Goal: Information Seeking & Learning: Learn about a topic

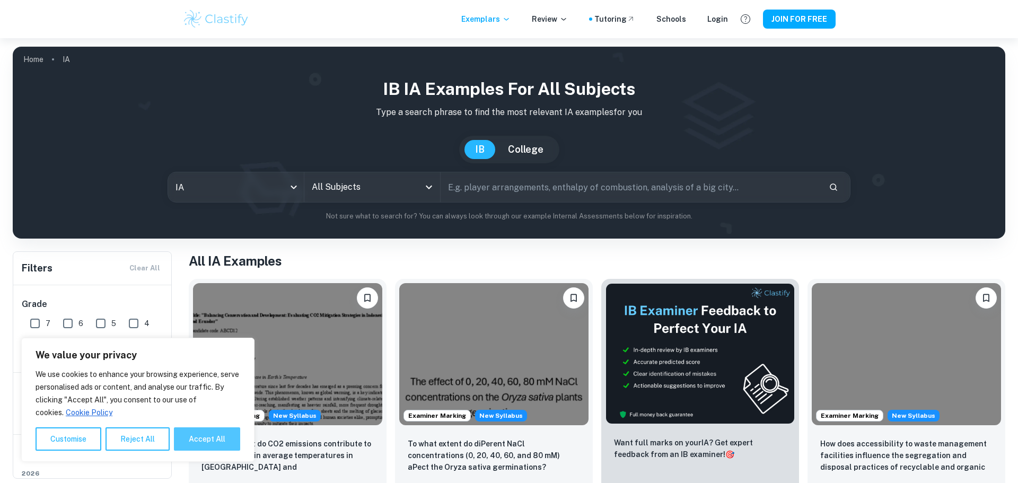
click at [227, 439] on button "Accept All" at bounding box center [207, 438] width 66 height 23
checkbox input "true"
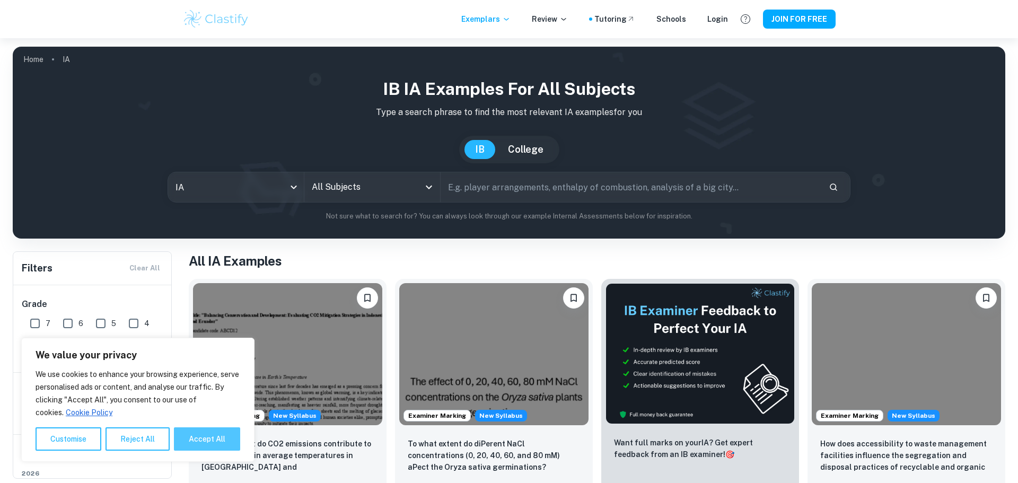
checkbox input "true"
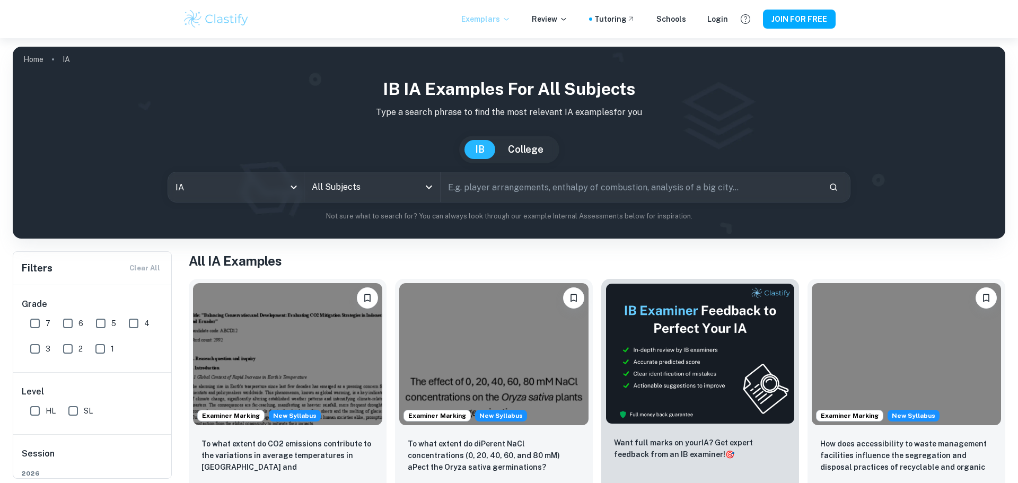
click at [492, 19] on p "Exemplars" at bounding box center [485, 19] width 49 height 12
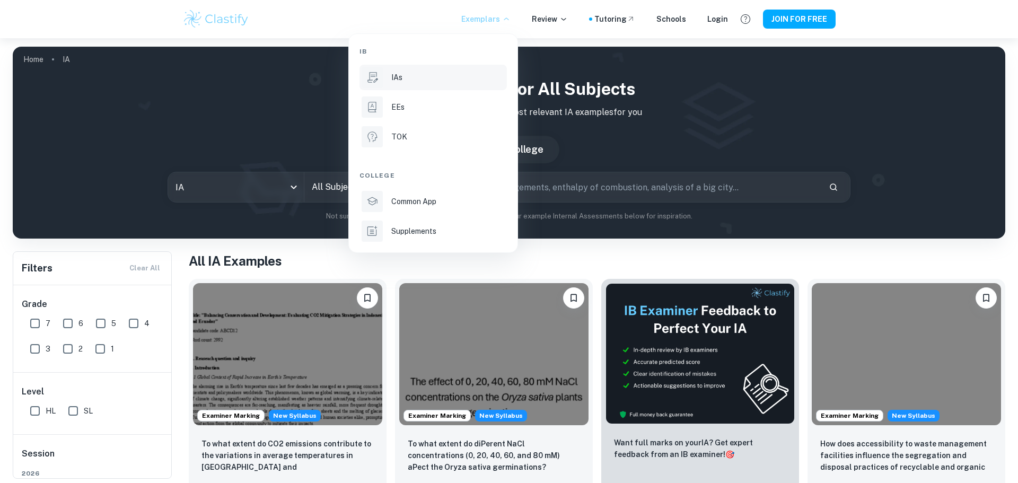
click at [422, 76] on div "IAs" at bounding box center [447, 78] width 113 height 12
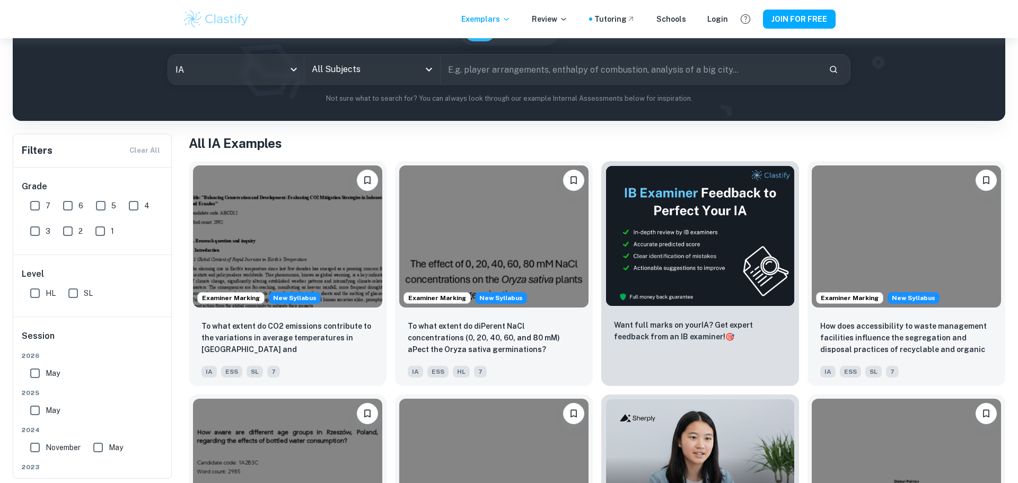
scroll to position [119, 0]
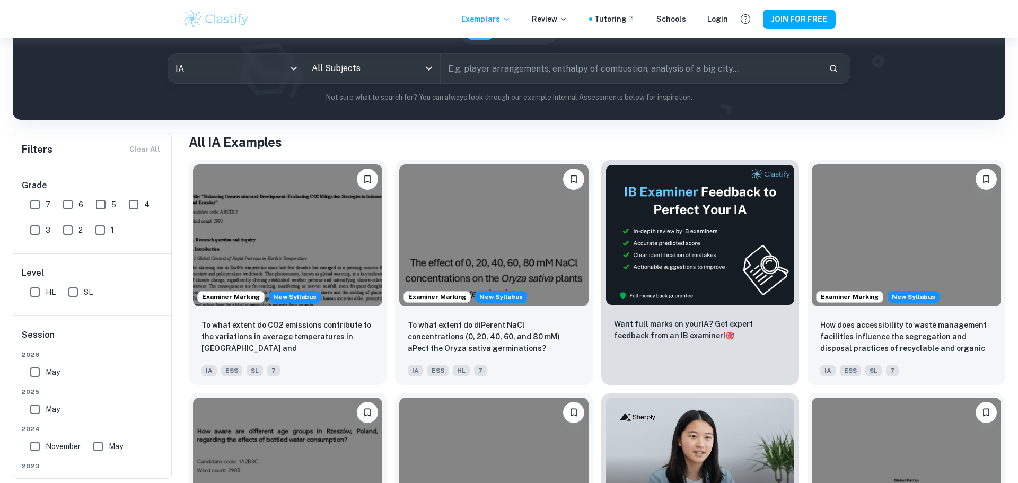
click at [425, 68] on icon "Open" at bounding box center [428, 68] width 13 height 13
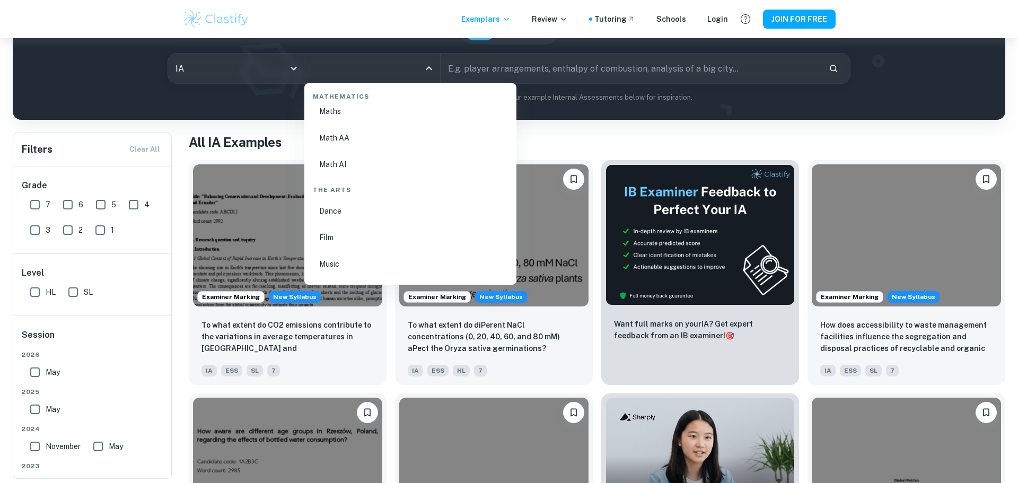
scroll to position [1857, 0]
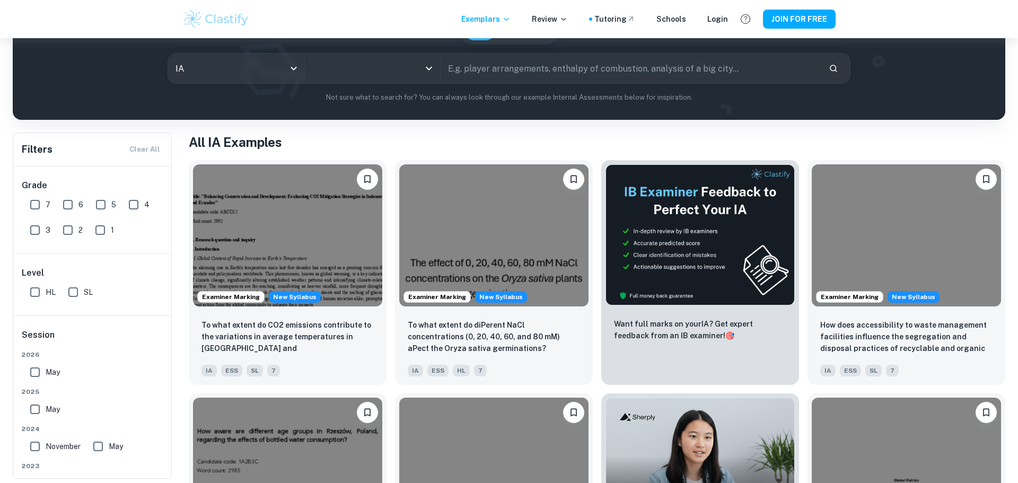
click at [410, 63] on input "All Subjects" at bounding box center [364, 68] width 110 height 20
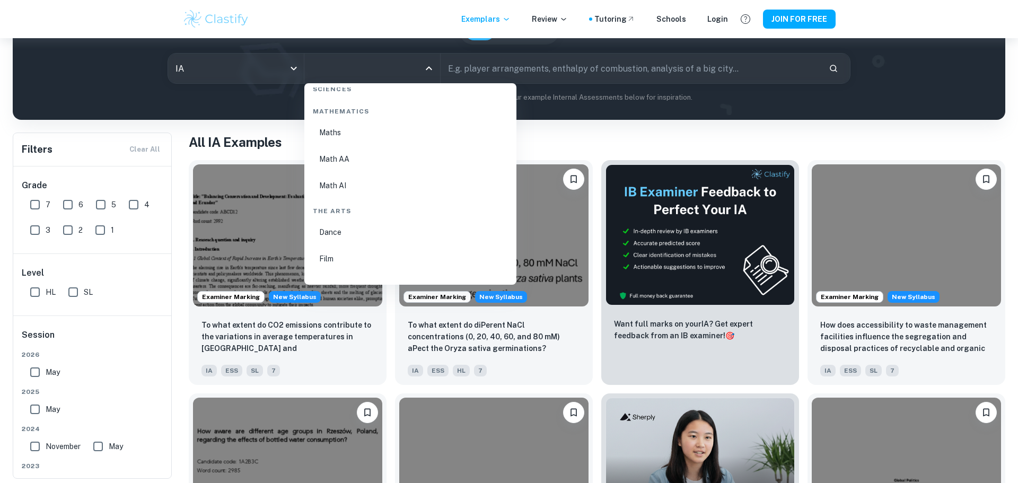
scroll to position [1818, 0]
click at [381, 186] on li "Math AI" at bounding box center [411, 186] width 204 height 24
type input "Math AI"
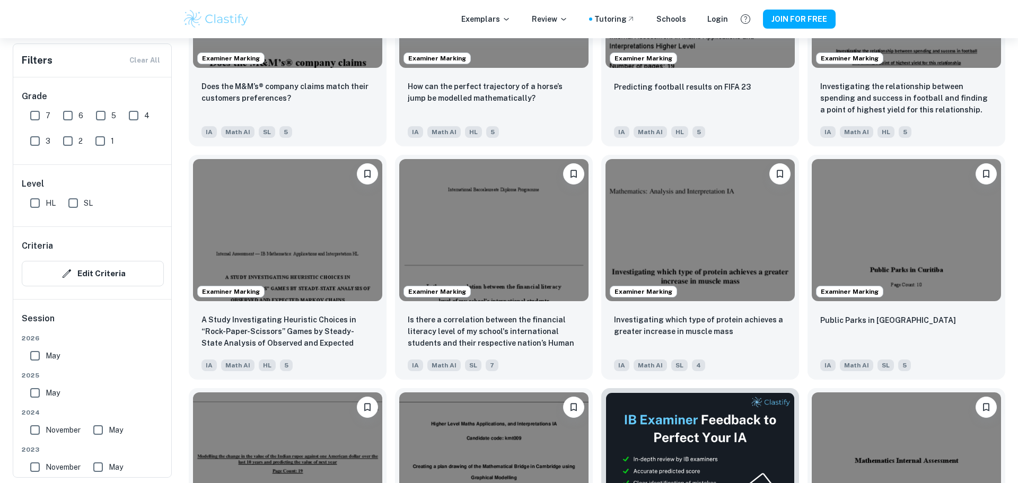
scroll to position [922, 0]
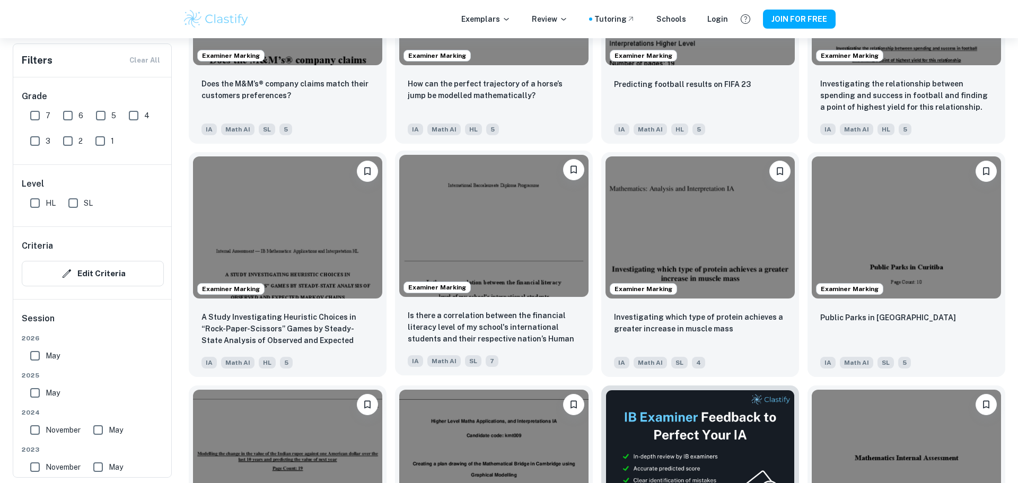
click at [544, 267] on img at bounding box center [493, 226] width 189 height 142
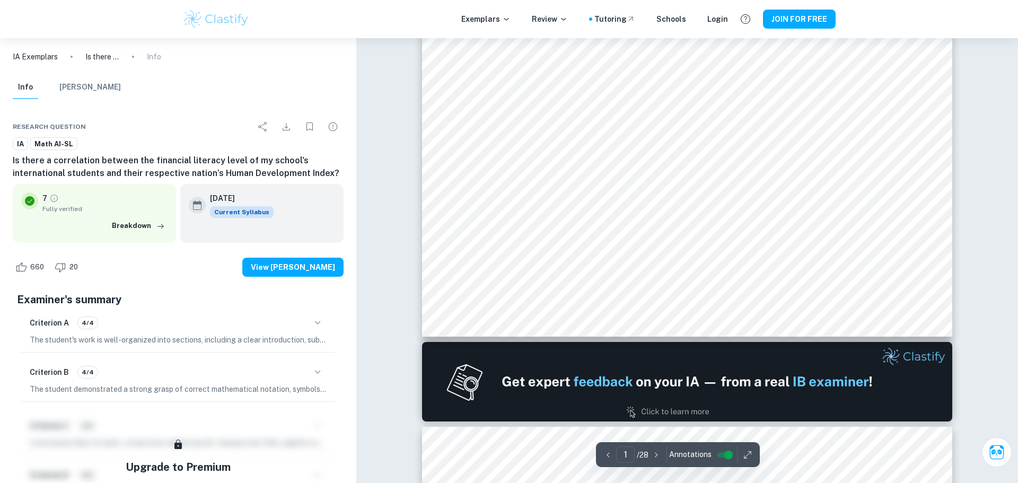
scroll to position [399, 0]
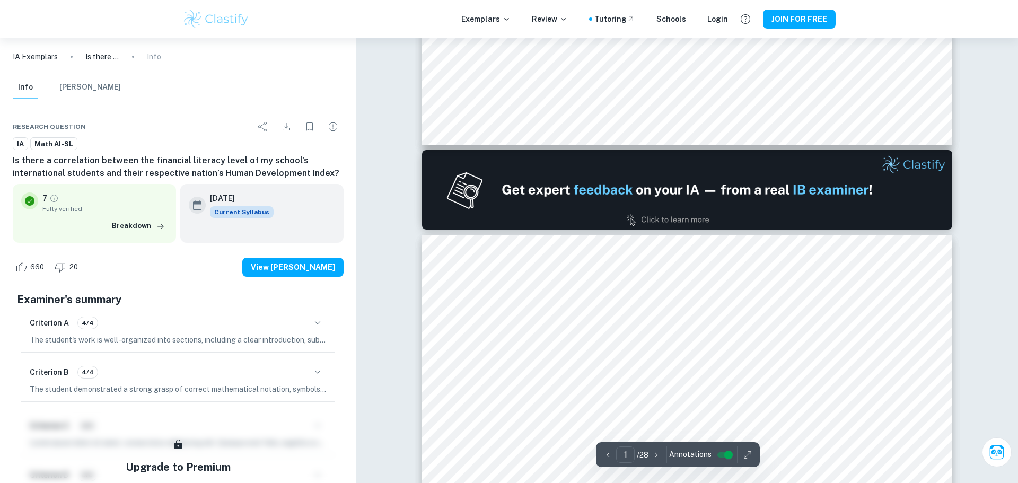
type input "2"
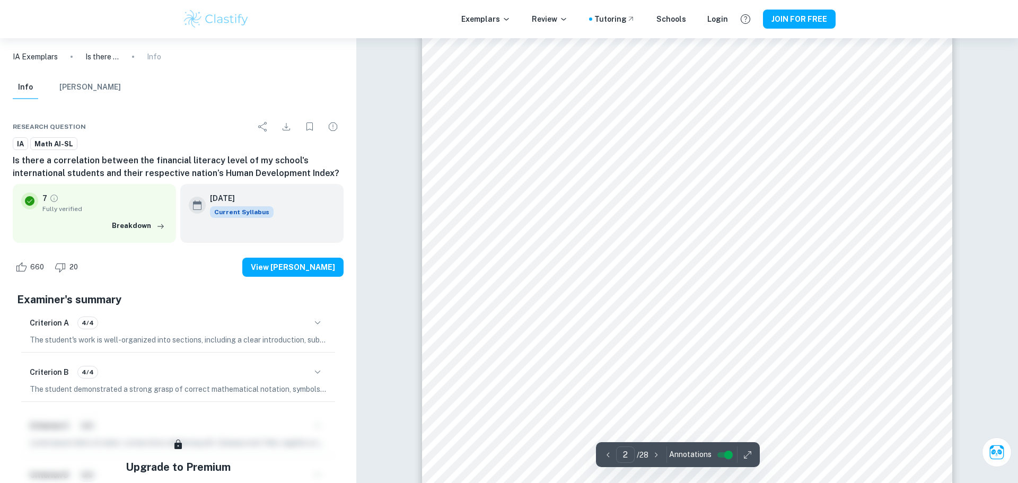
scroll to position [808, 0]
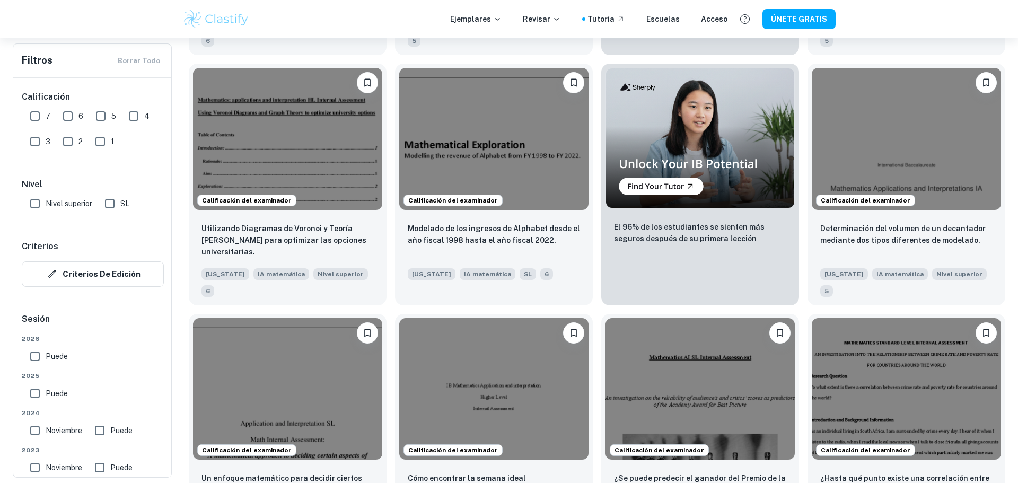
scroll to position [1563, 0]
click at [898, 316] on img at bounding box center [906, 387] width 189 height 142
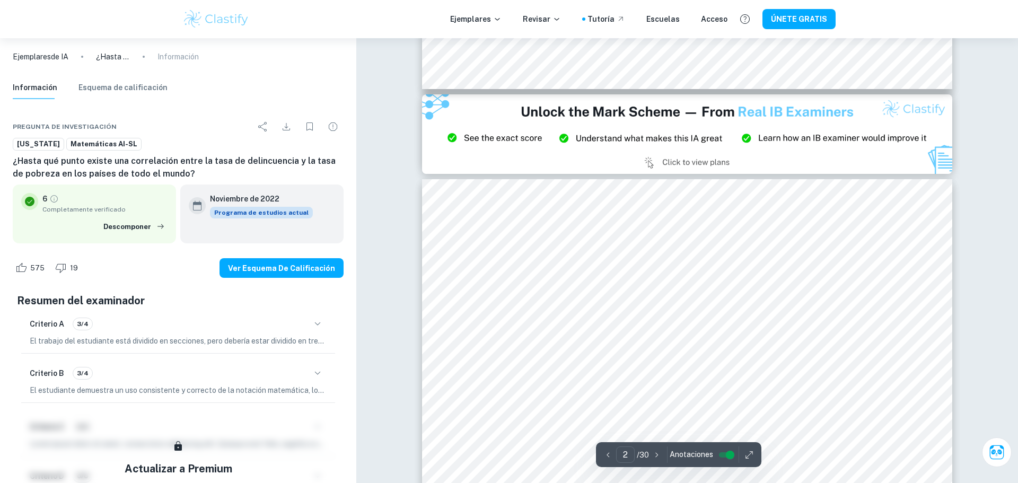
scroll to position [55, 0]
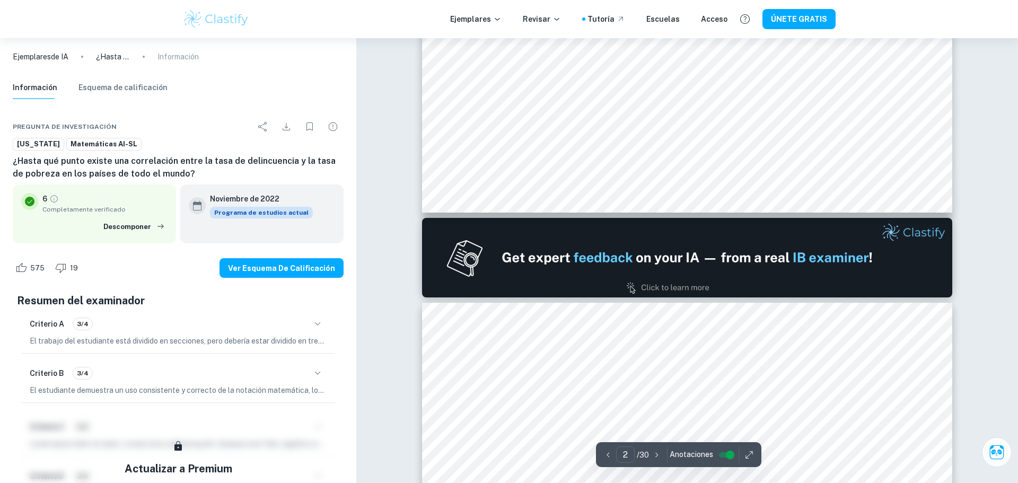
type input "1"
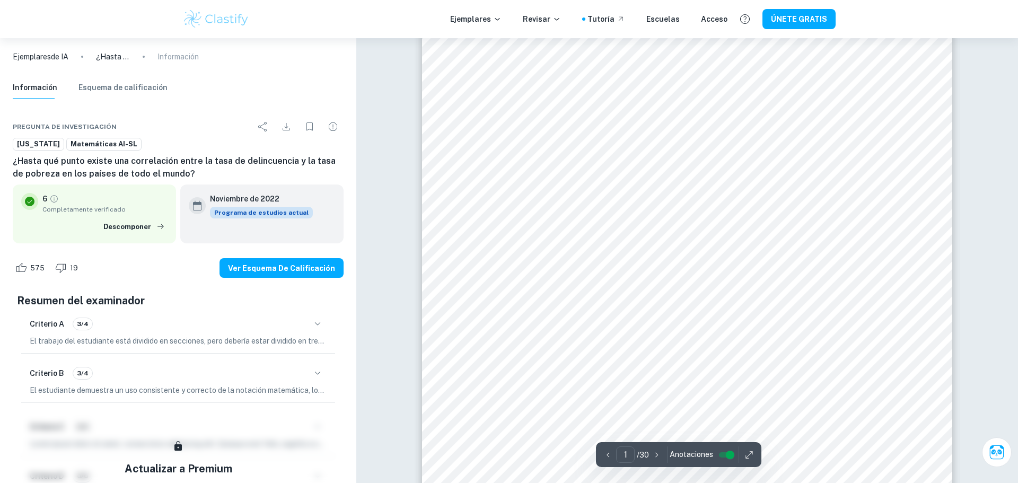
scroll to position [0, 0]
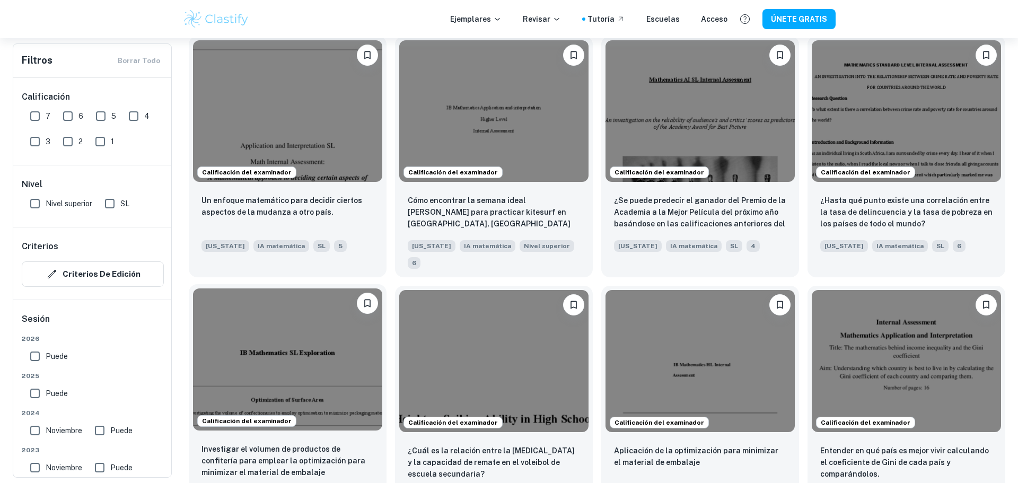
scroll to position [1843, 0]
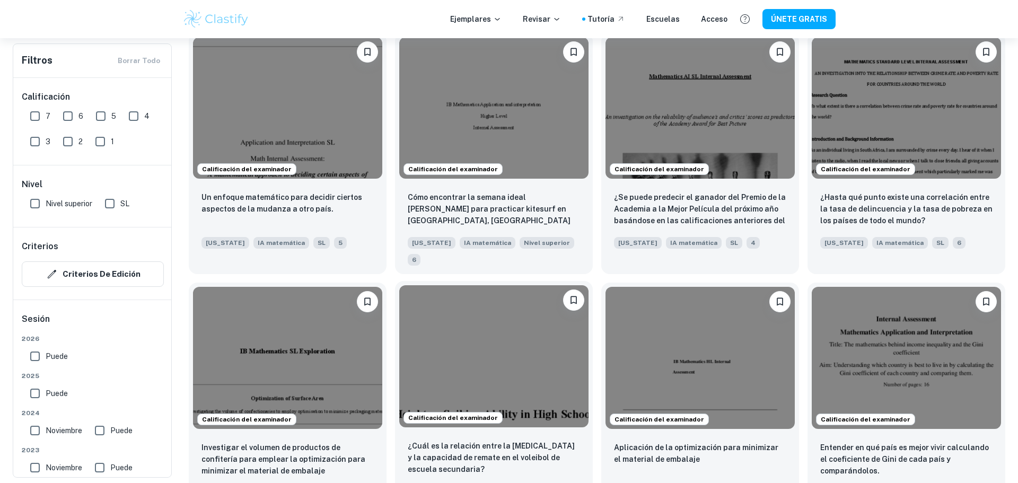
click at [538, 285] on img at bounding box center [493, 356] width 189 height 142
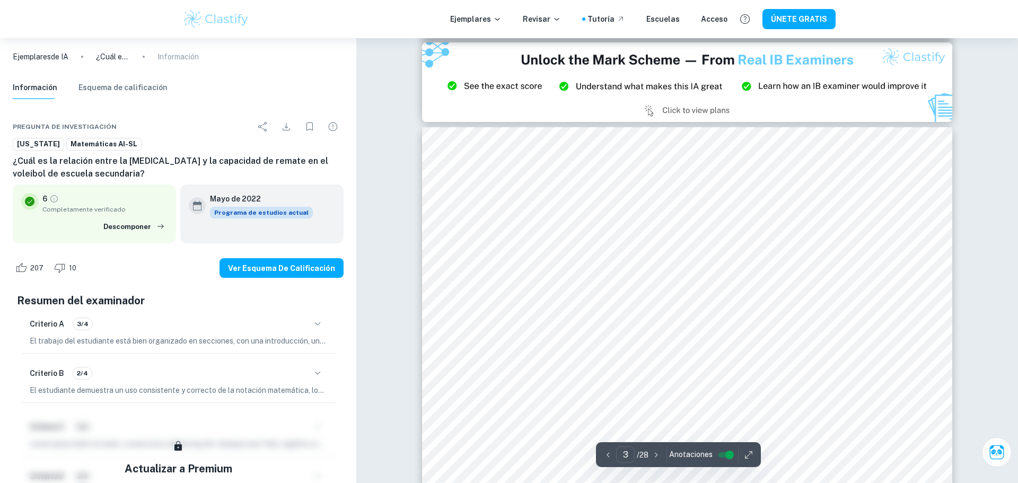
scroll to position [1475, 0]
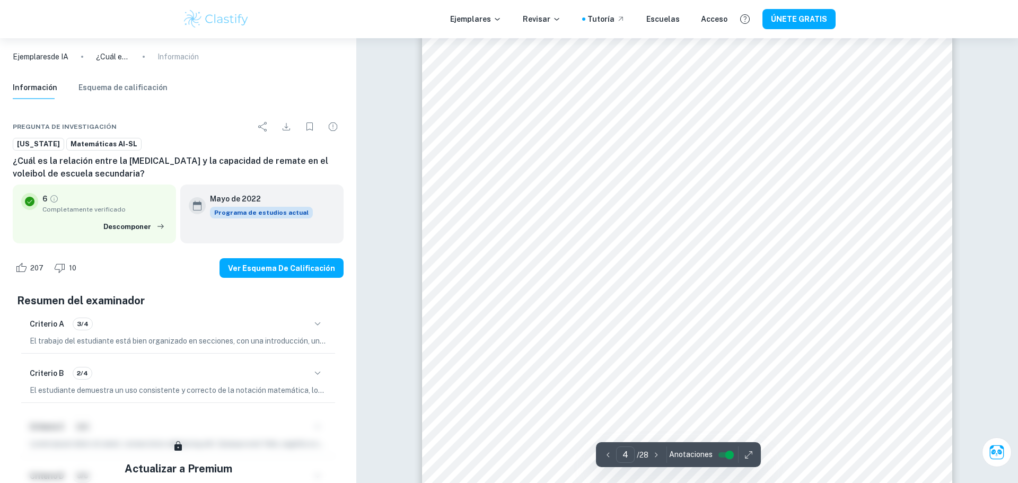
type input "5"
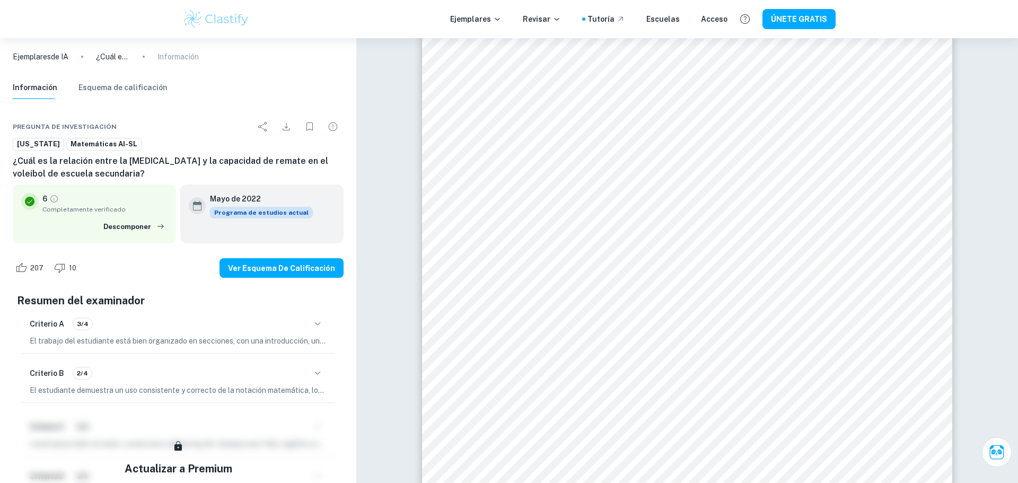
scroll to position [3038, 0]
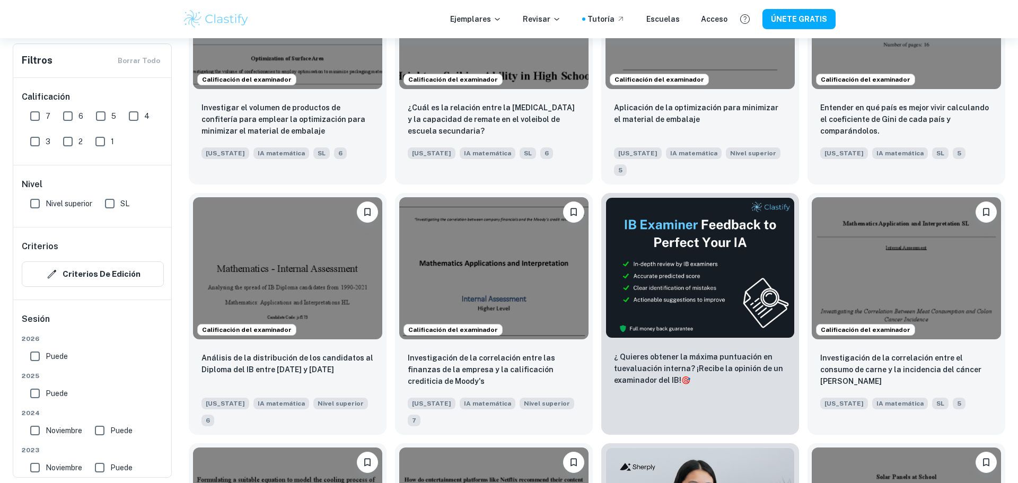
scroll to position [2183, 0]
click at [562, 195] on img at bounding box center [493, 266] width 189 height 142
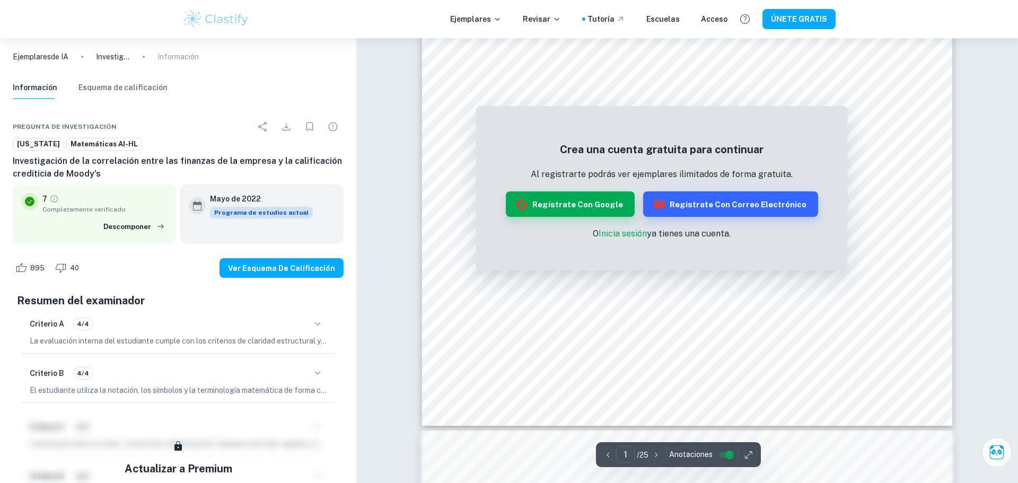
scroll to position [781, 0]
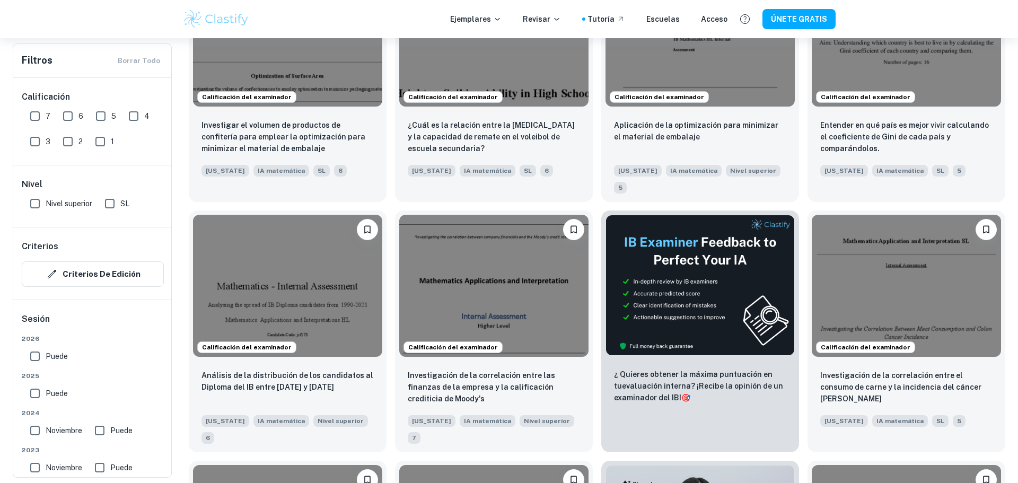
scroll to position [2150, 0]
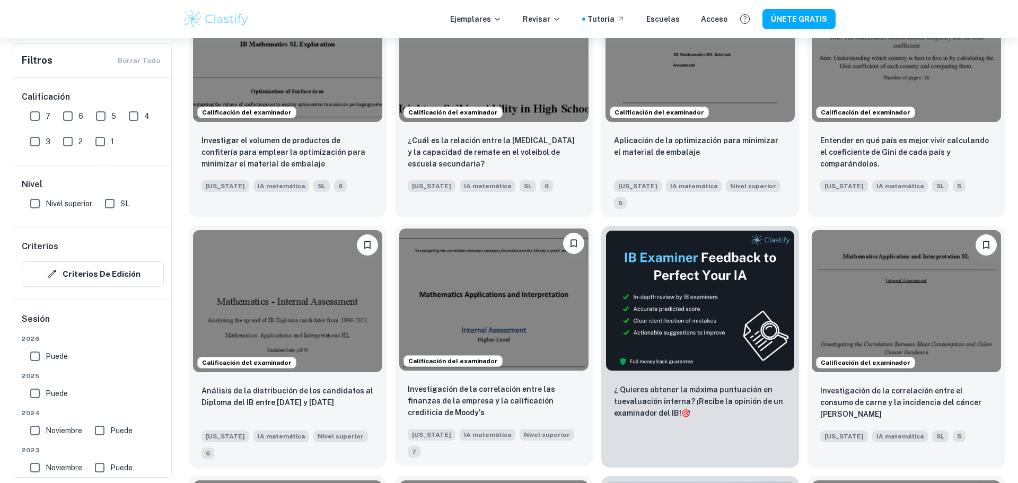
click at [539, 228] on img at bounding box center [493, 299] width 189 height 142
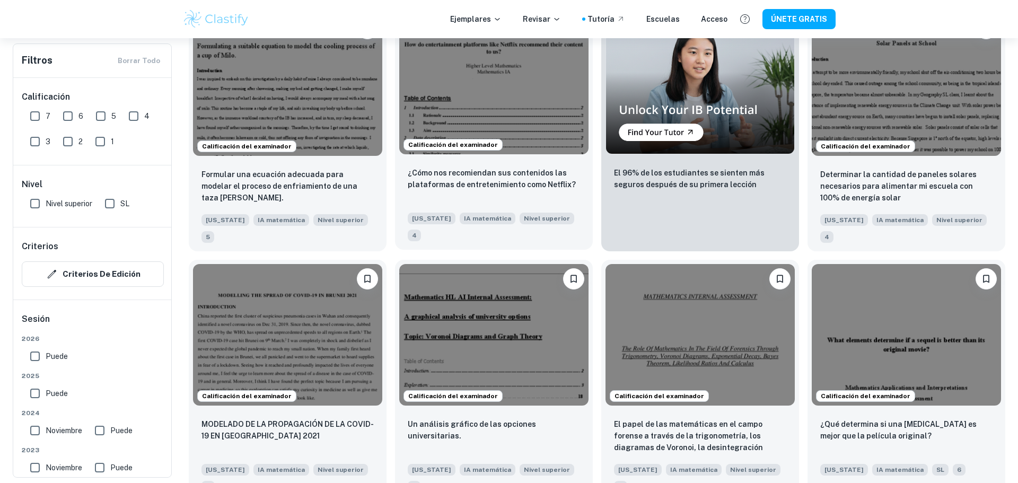
scroll to position [2619, 0]
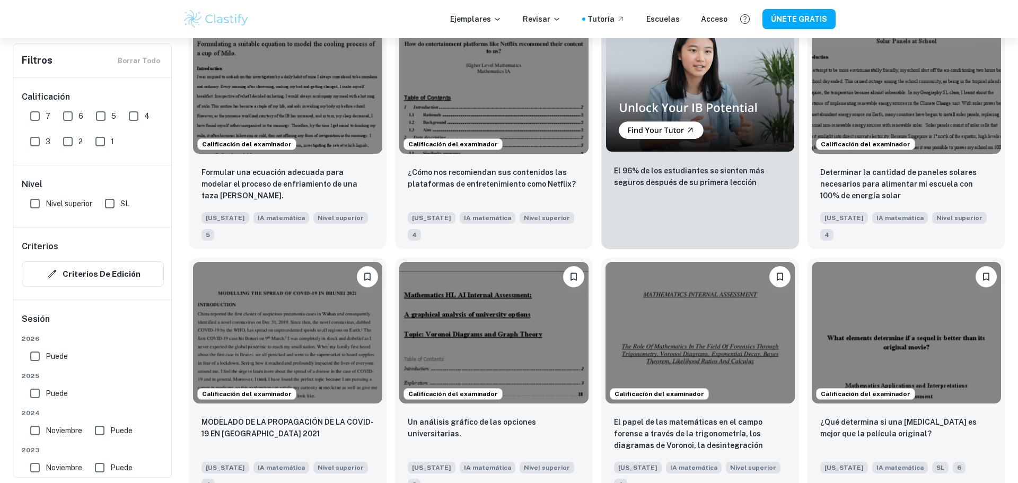
click at [71, 112] on input "6" at bounding box center [67, 115] width 21 height 21
checkbox input "true"
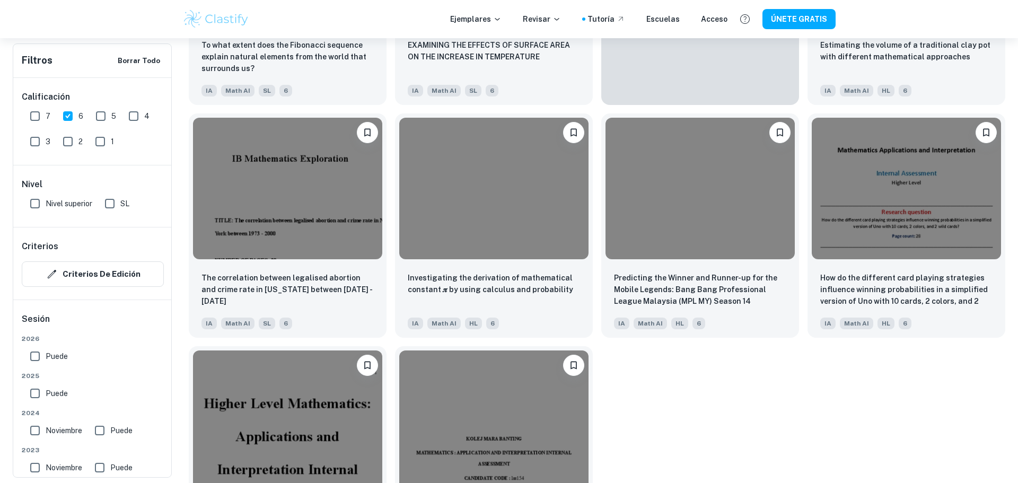
click at [38, 116] on input "7" at bounding box center [34, 115] width 21 height 21
checkbox input "true"
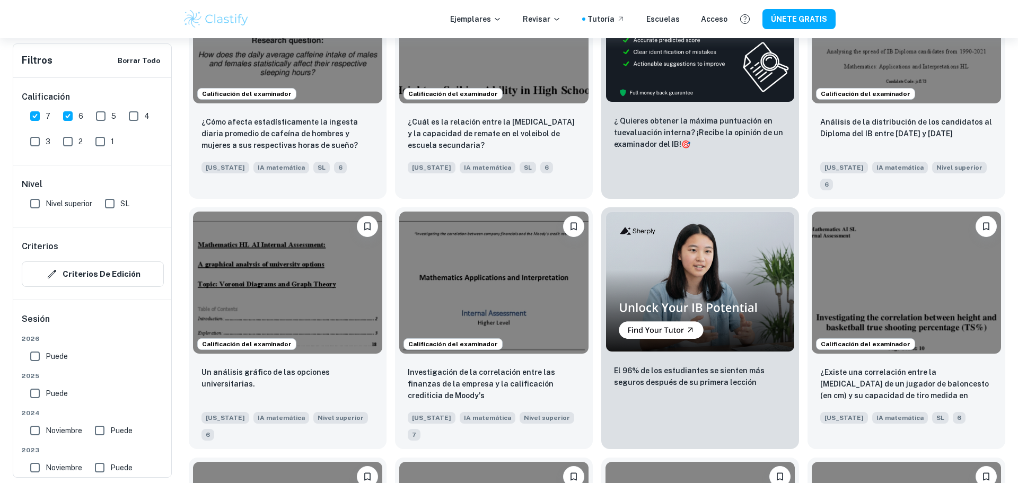
scroll to position [1411, 0]
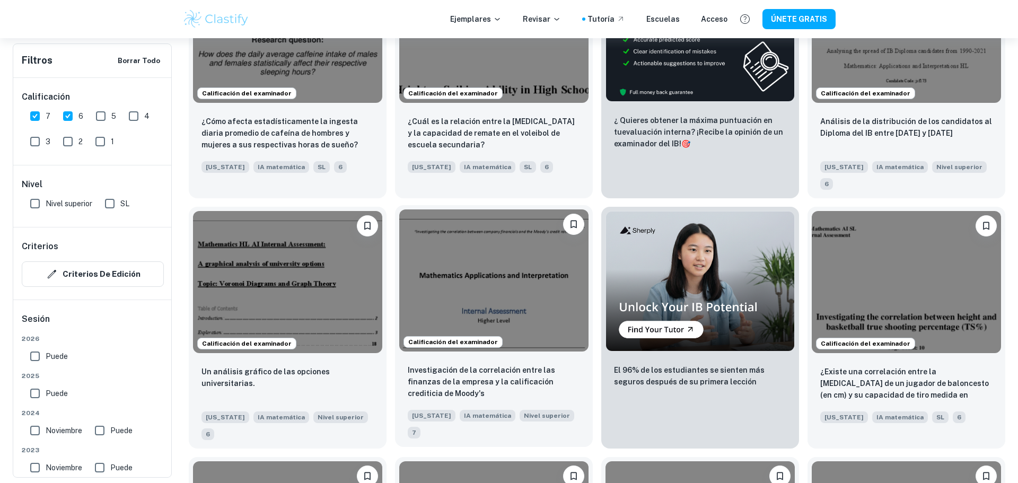
click at [510, 250] on img at bounding box center [493, 280] width 189 height 142
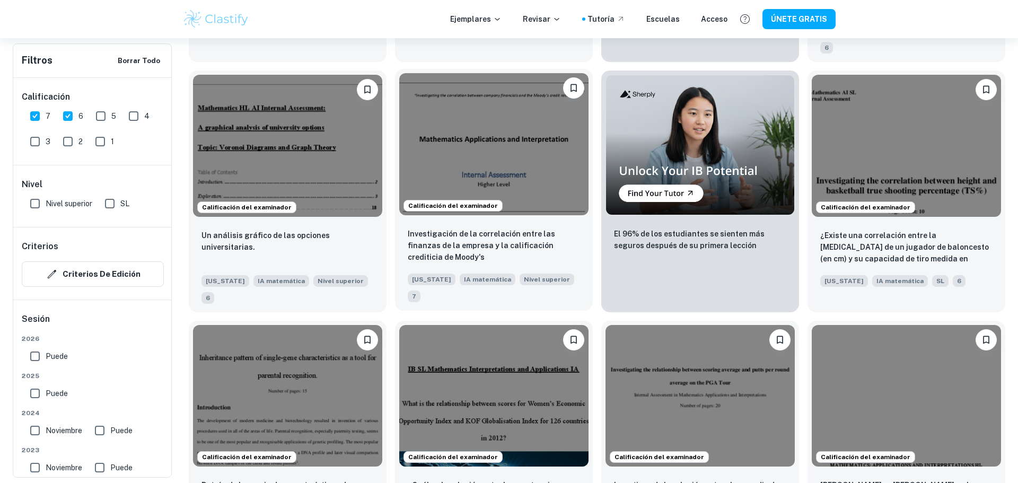
scroll to position [1553, 0]
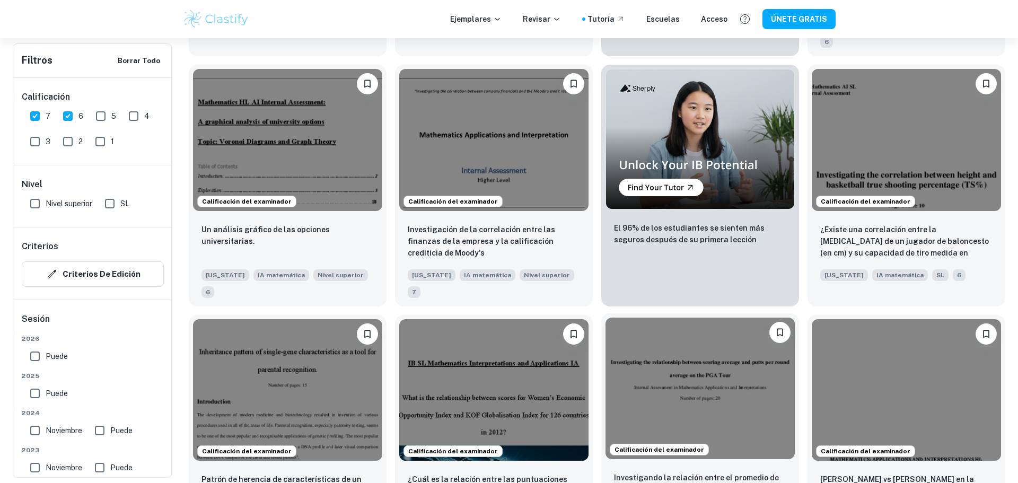
click at [702, 341] on img at bounding box center [699, 389] width 189 height 142
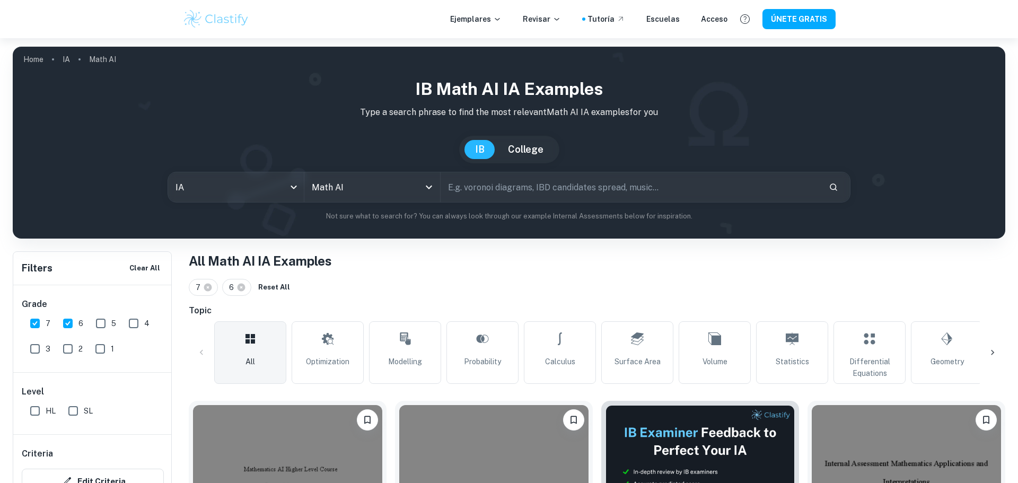
scroll to position [1553, 0]
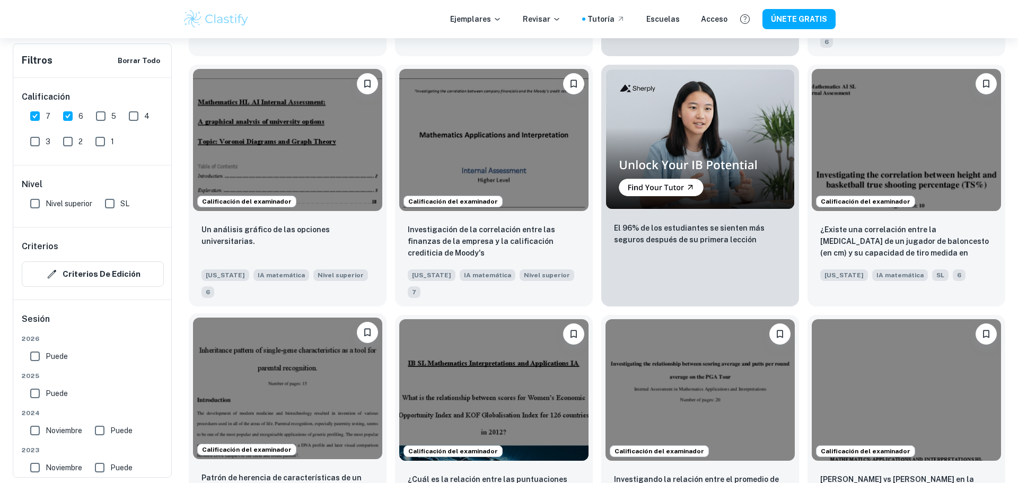
click at [267, 322] on img at bounding box center [287, 389] width 189 height 142
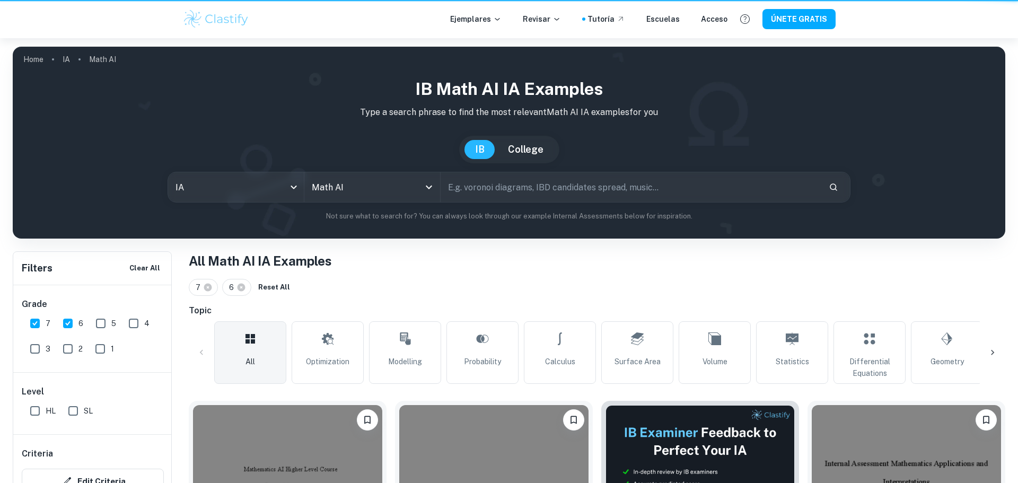
scroll to position [1553, 0]
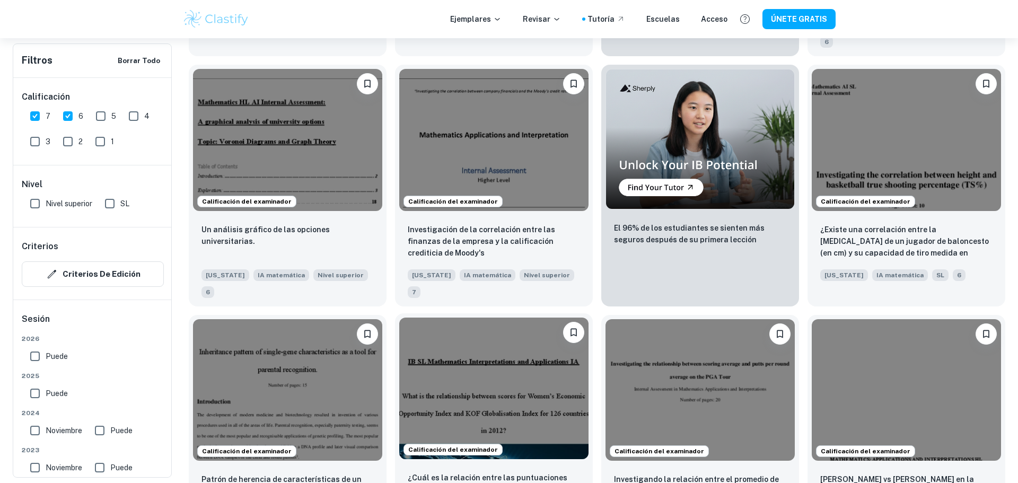
click at [530, 323] on img at bounding box center [493, 389] width 189 height 142
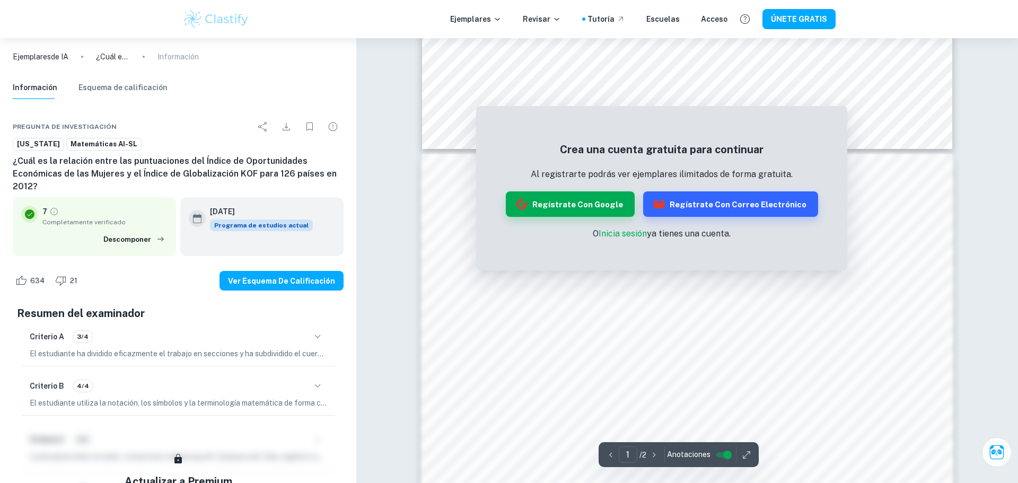
scroll to position [534, 0]
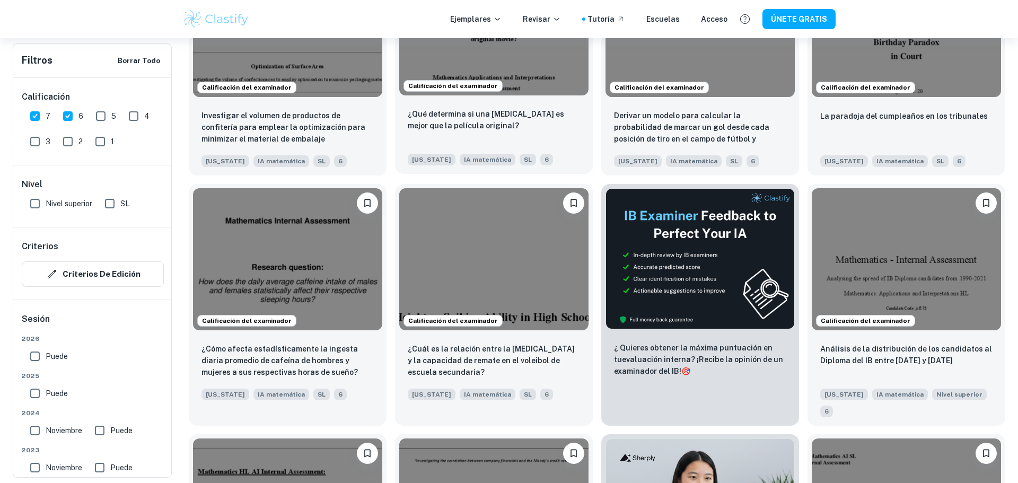
scroll to position [1185, 0]
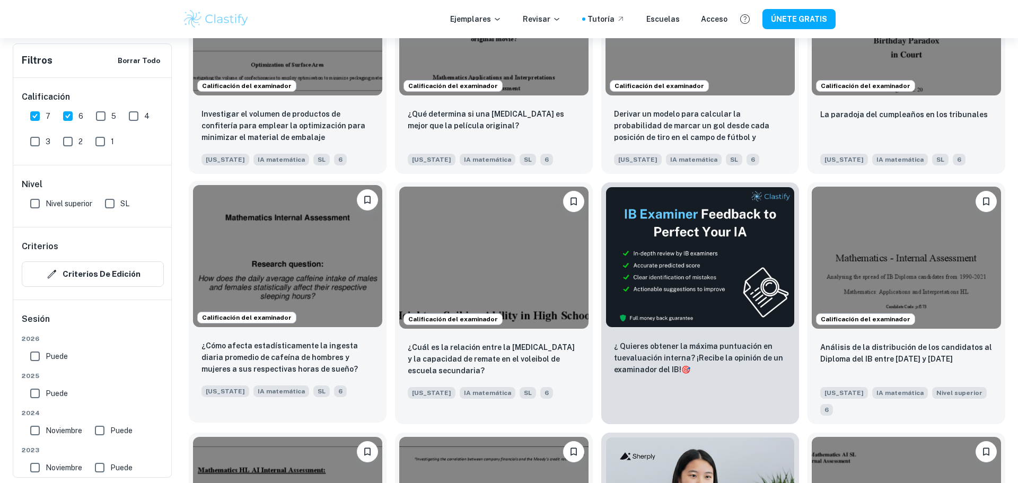
click at [304, 218] on img at bounding box center [287, 256] width 189 height 142
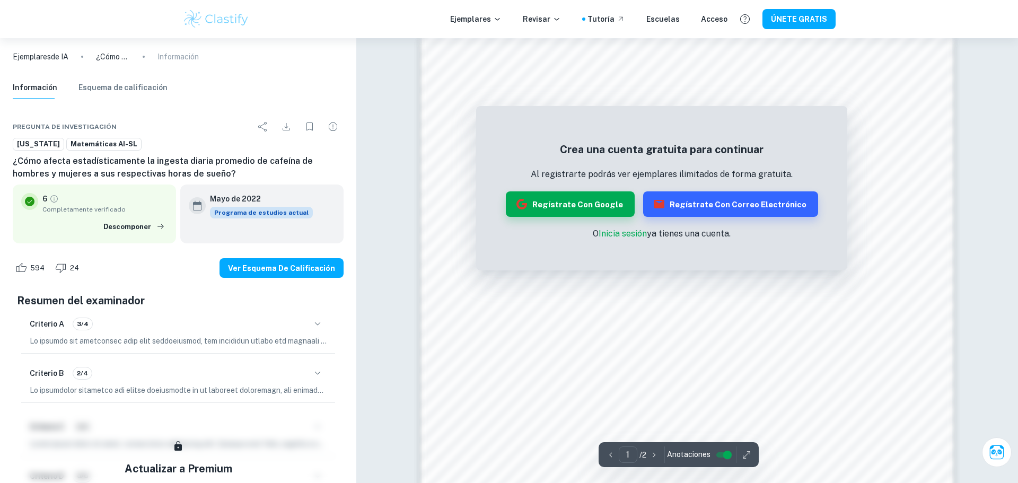
scroll to position [710, 0]
click at [622, 232] on font "Inicia sesión" at bounding box center [622, 233] width 48 height 10
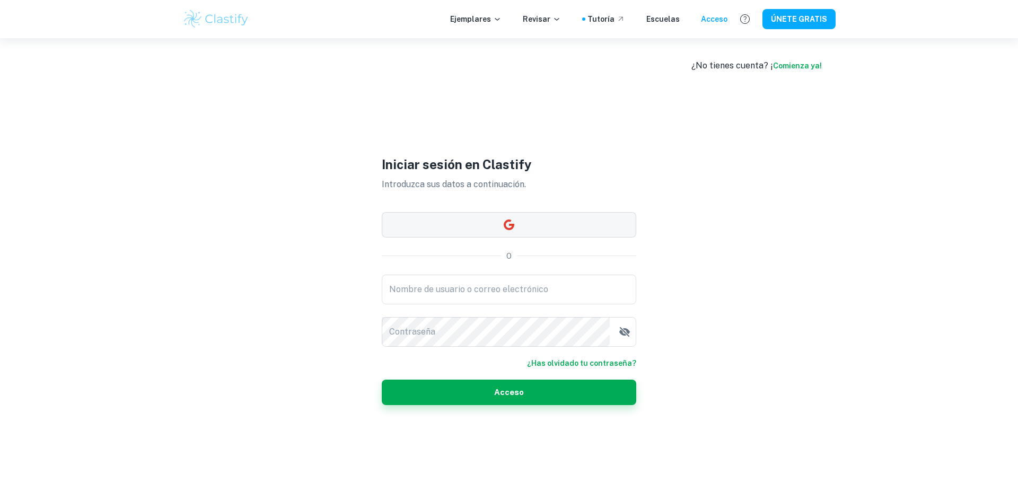
click at [568, 232] on button "button" at bounding box center [509, 224] width 254 height 25
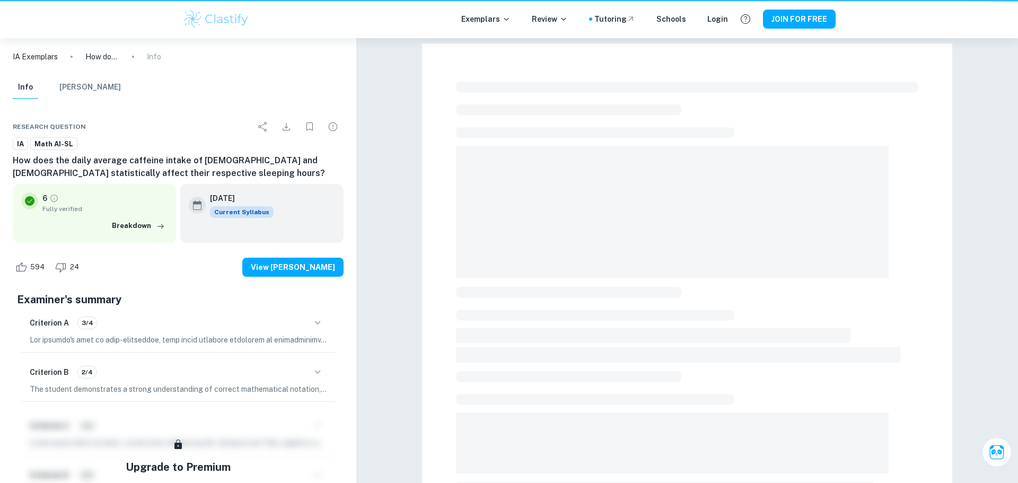
scroll to position [316, 0]
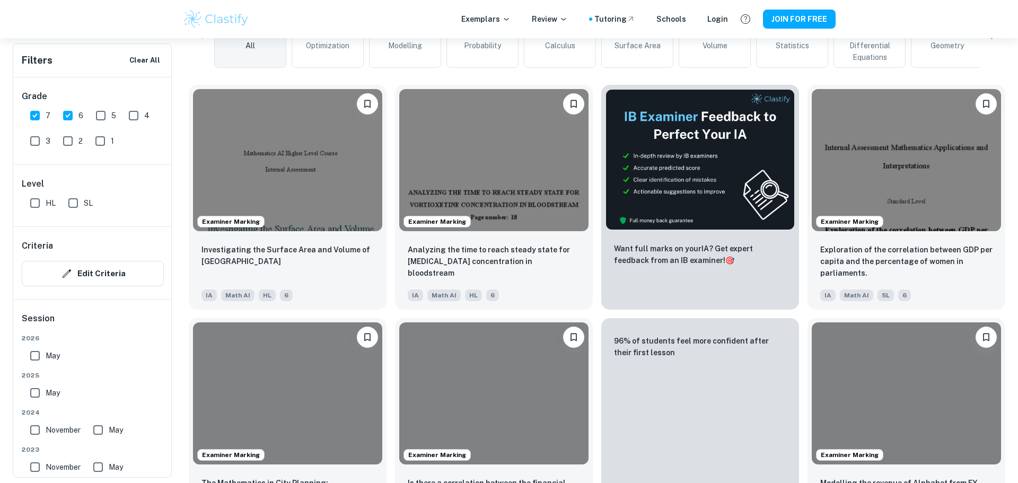
scroll to position [1185, 0]
